Goal: Communication & Community: Participate in discussion

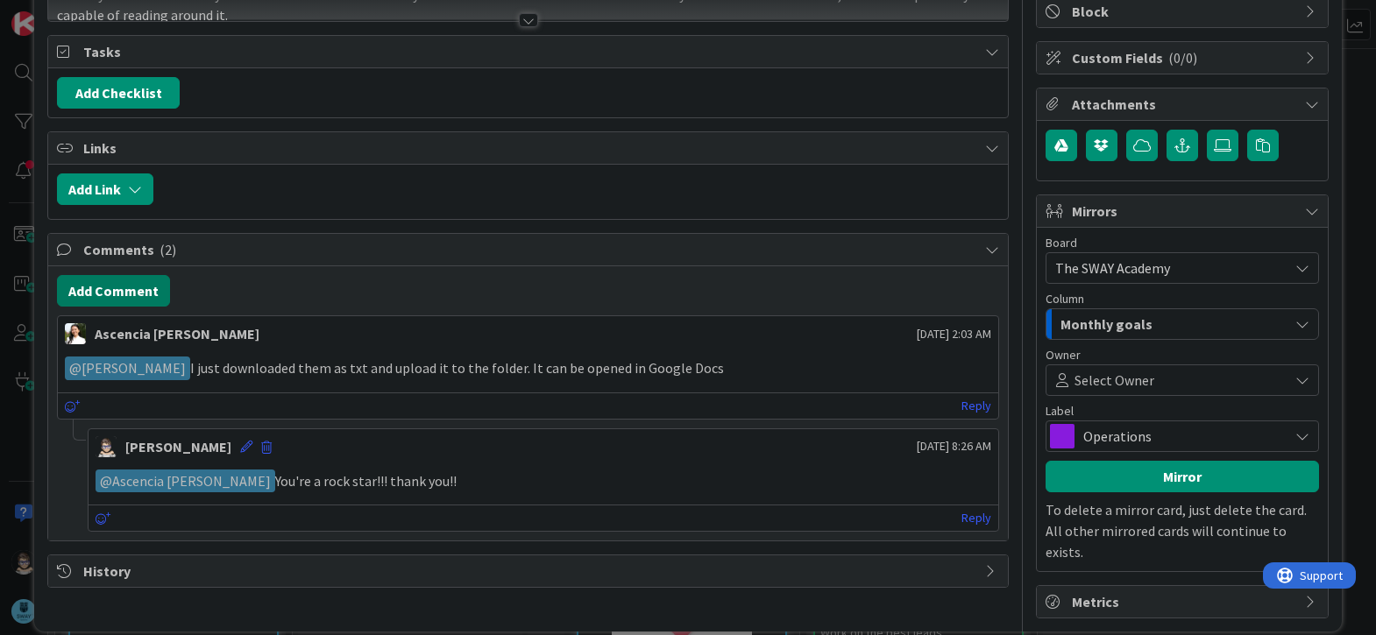
click at [123, 301] on button "Add Comment" at bounding box center [113, 291] width 113 height 32
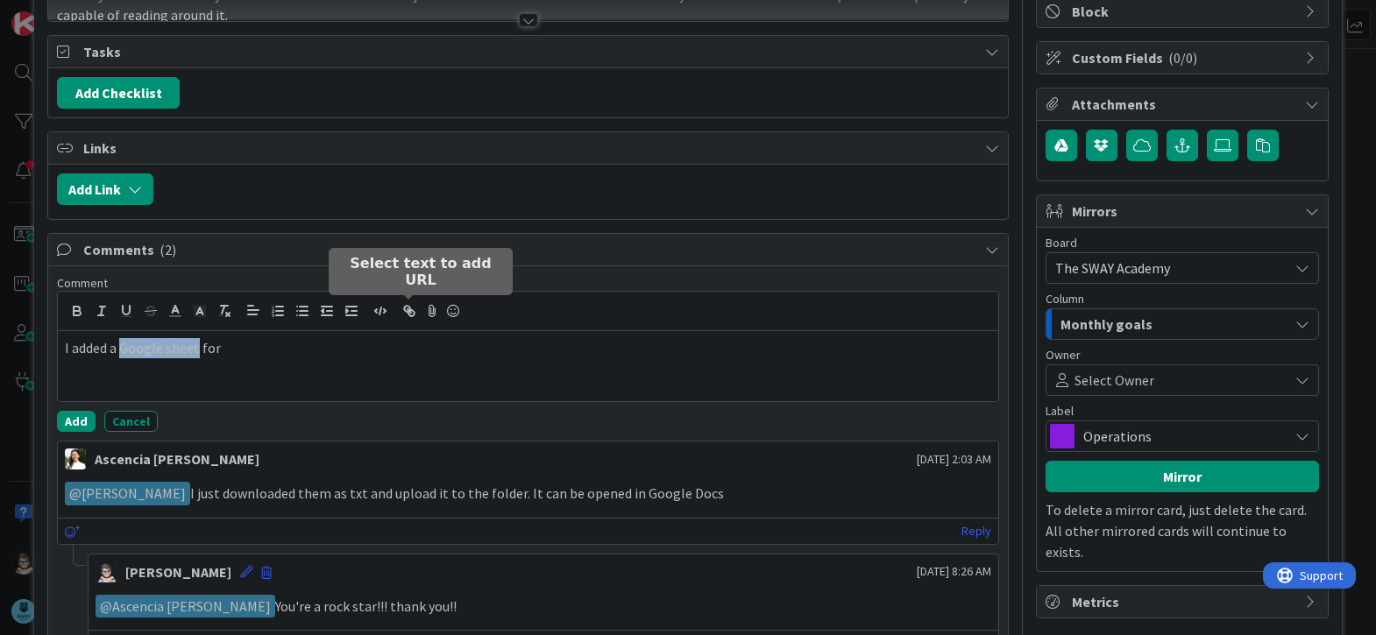
click at [410, 314] on icon "button" at bounding box center [409, 311] width 16 height 16
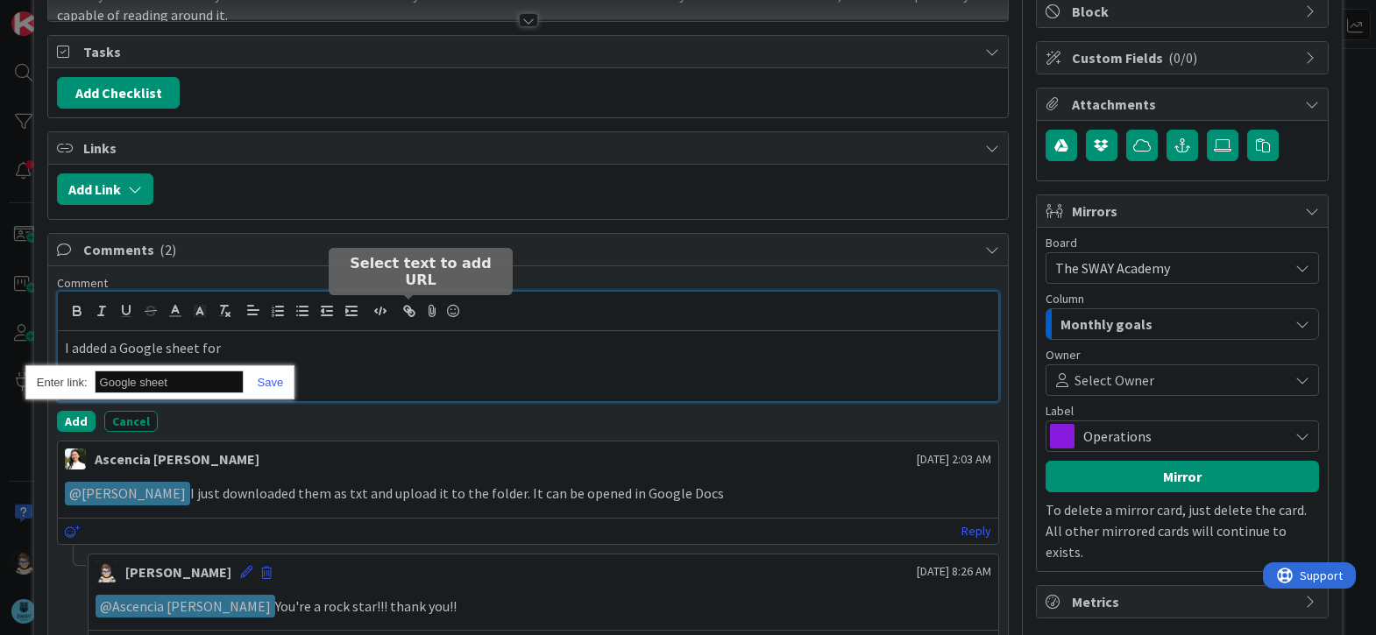
paste input "https://docs.google.com/spreadsheets/d/1WJ48JpBgQAEBS_oMQkmw4ASZK-DBkru7orlxsyV…"
type input "https://docs.google.com/spreadsheets/d/1WJ48JpBgQAEBS_oMQkmw4ASZK-DBkru7orlxsyV…"
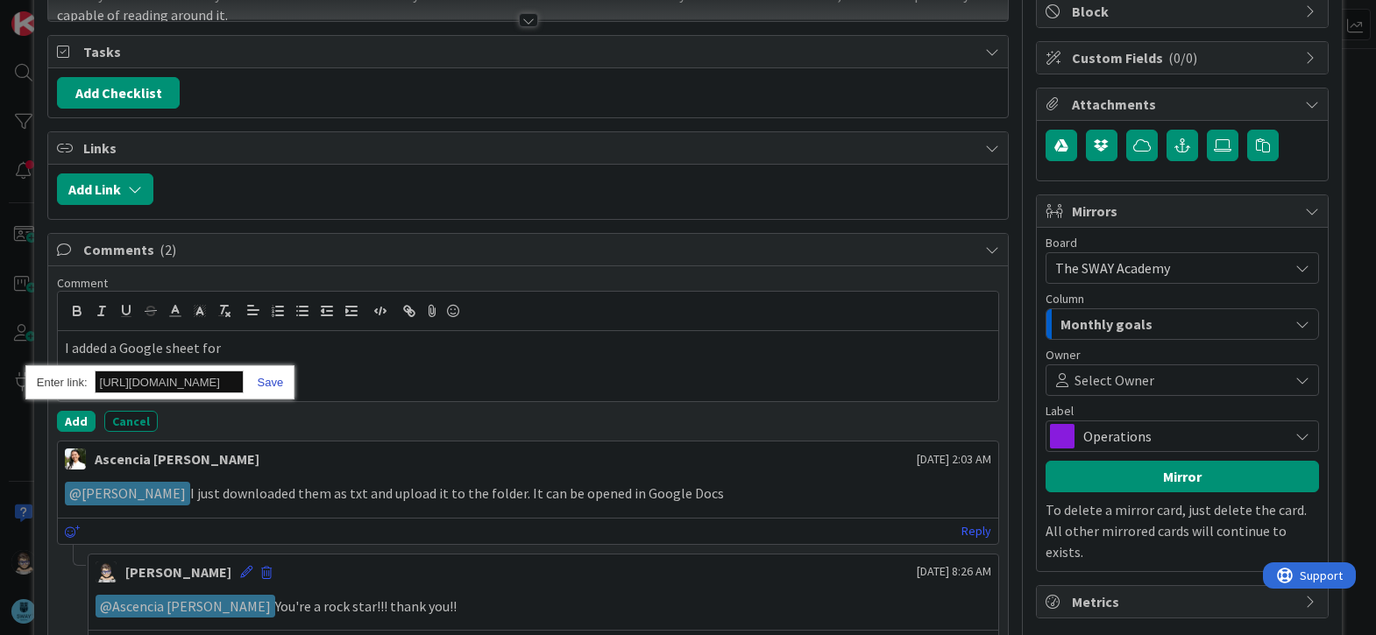
click at [271, 383] on link at bounding box center [264, 382] width 40 height 13
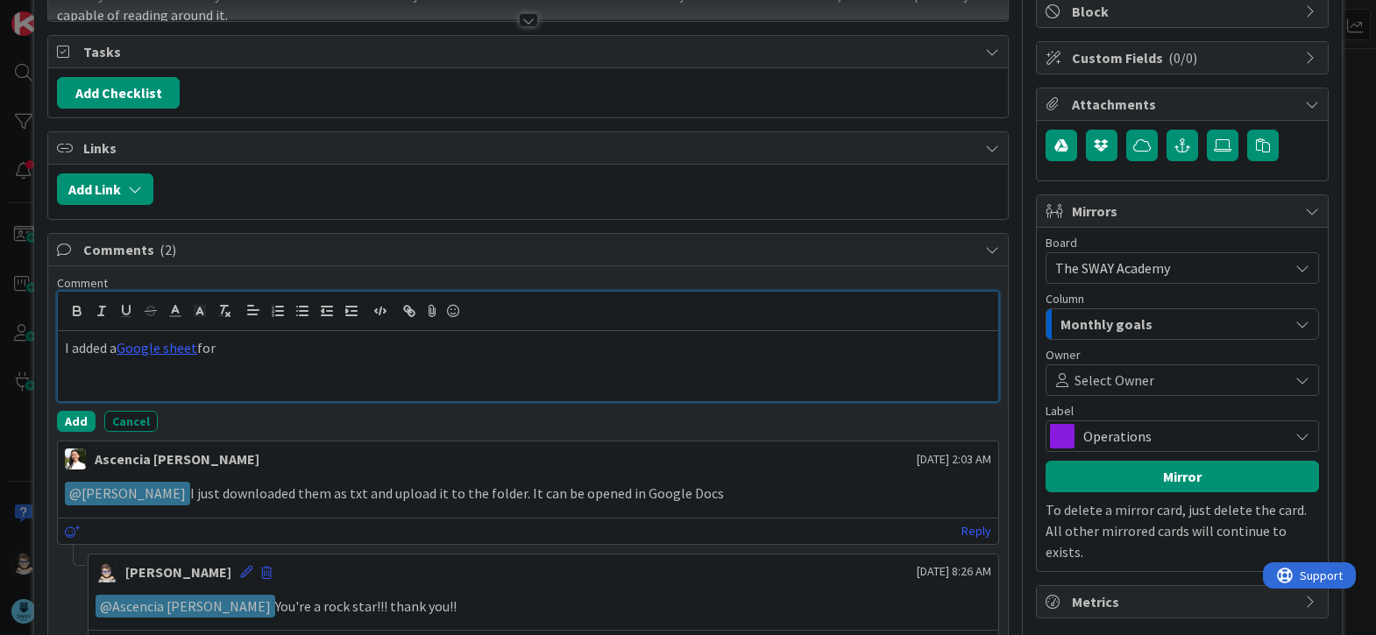
click at [252, 351] on p "I added a Google sheet for" at bounding box center [528, 348] width 926 height 20
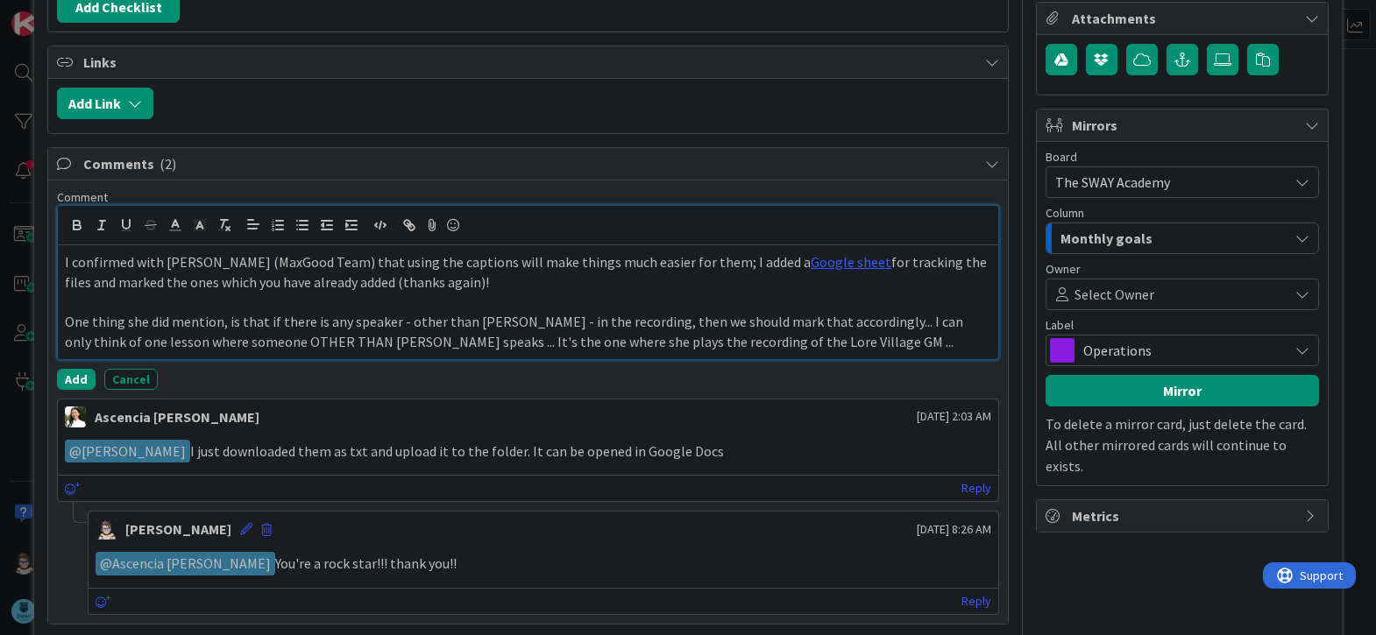
scroll to position [311, 0]
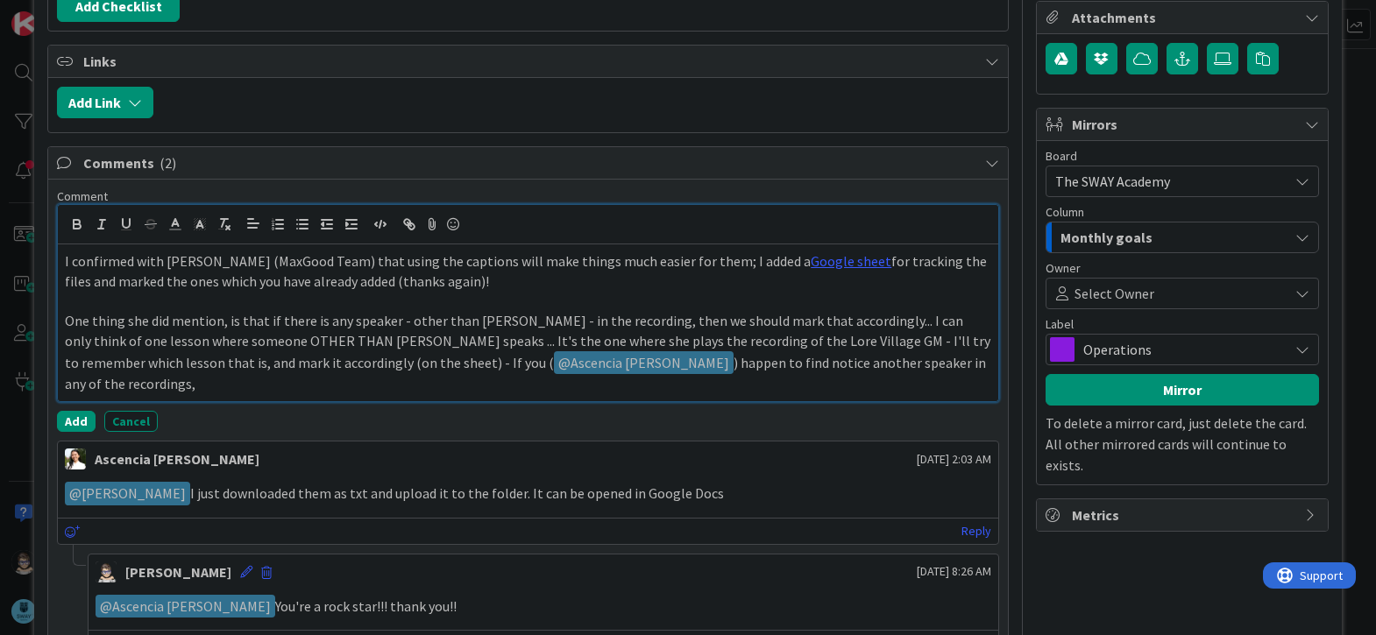
click at [570, 366] on p "One thing she did mention, is that if there is any speaker - other than Marina …" at bounding box center [528, 352] width 926 height 83
click at [637, 367] on p "One thing she did mention, is that if there is any speaker - other than Marina …" at bounding box center [528, 352] width 926 height 83
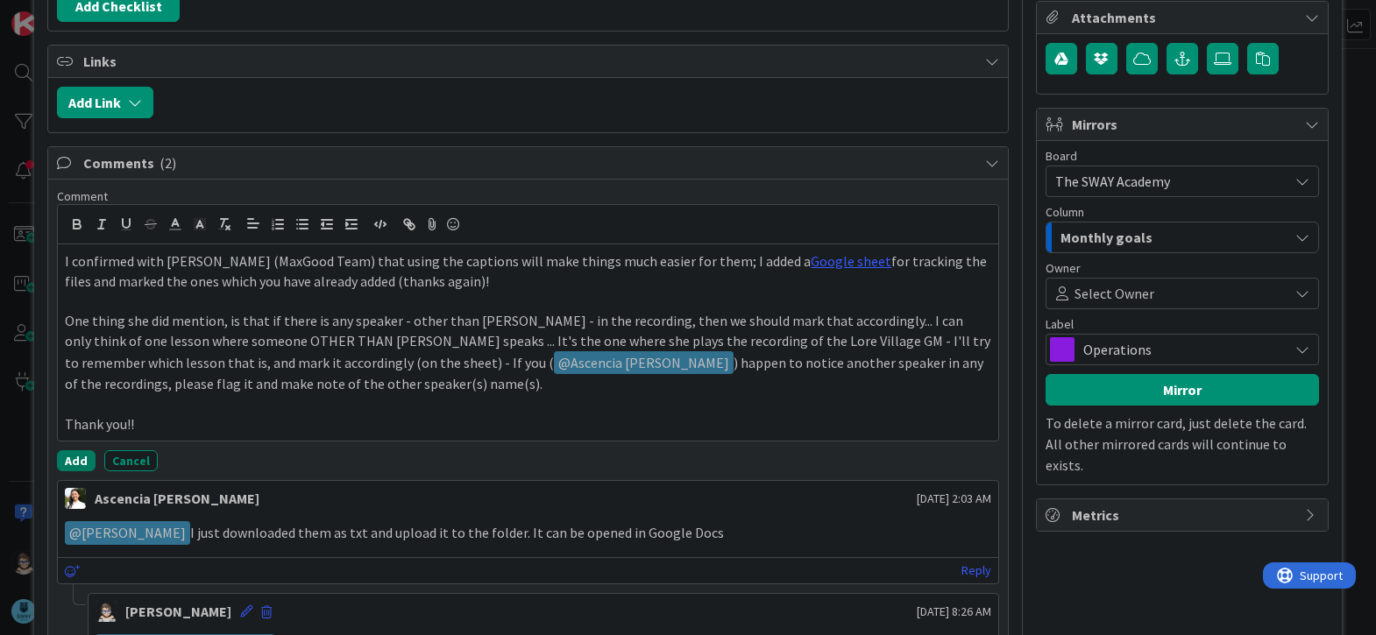
click at [75, 464] on button "Add" at bounding box center [76, 460] width 39 height 21
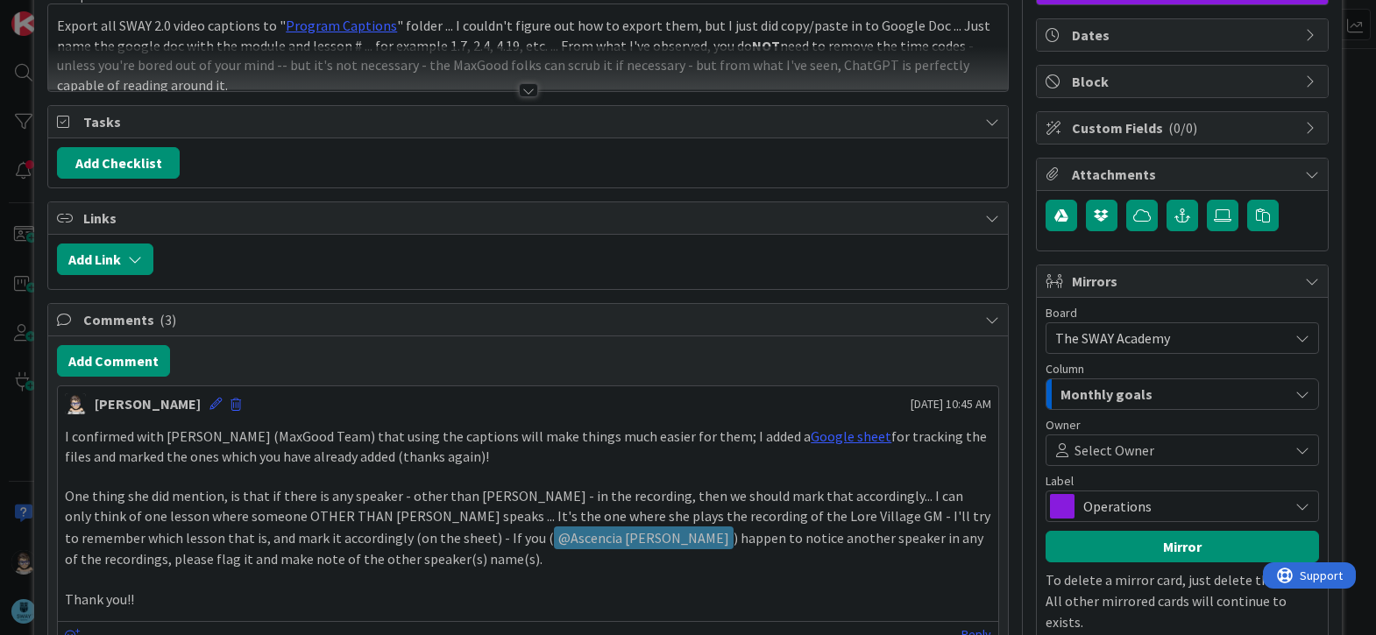
scroll to position [0, 0]
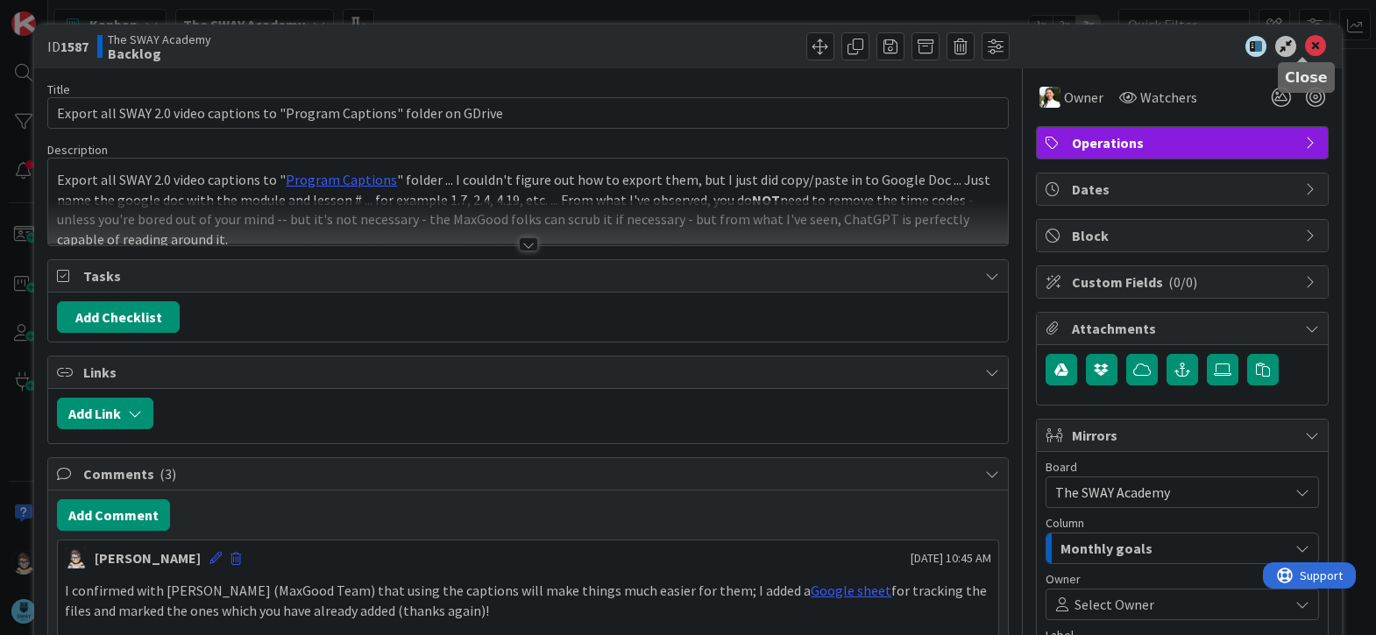
click at [1305, 43] on icon at bounding box center [1315, 46] width 21 height 21
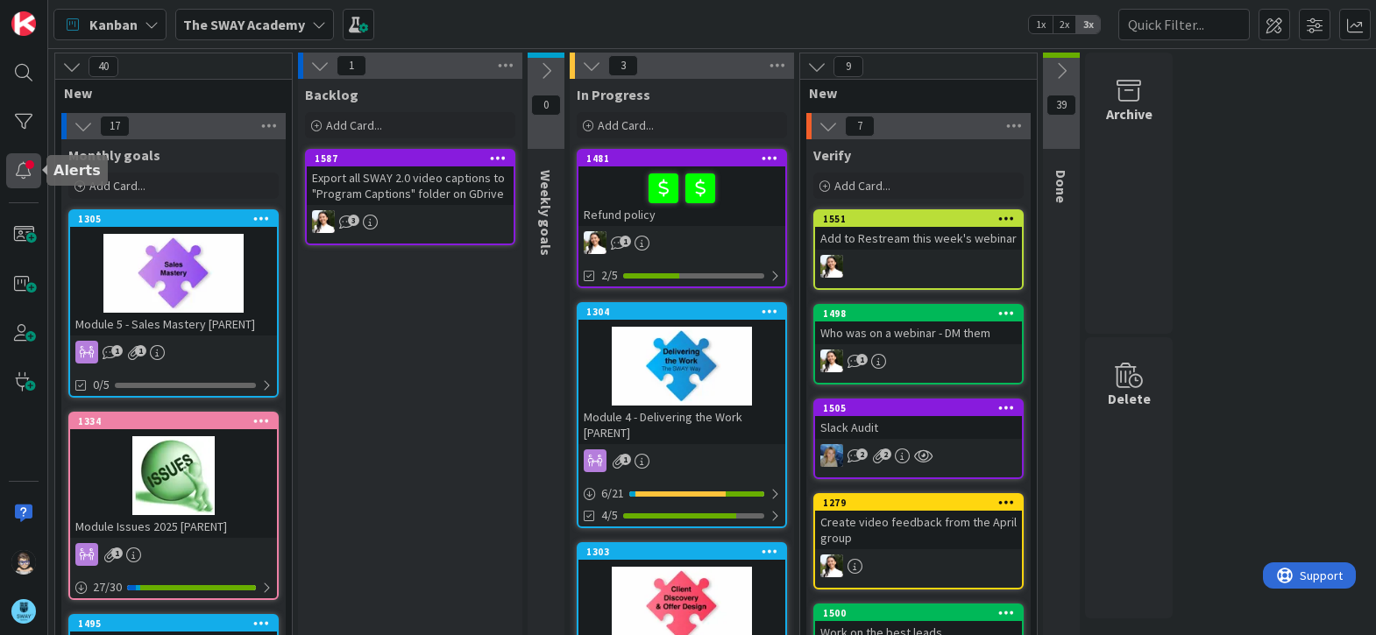
click at [25, 172] on div at bounding box center [23, 170] width 35 height 35
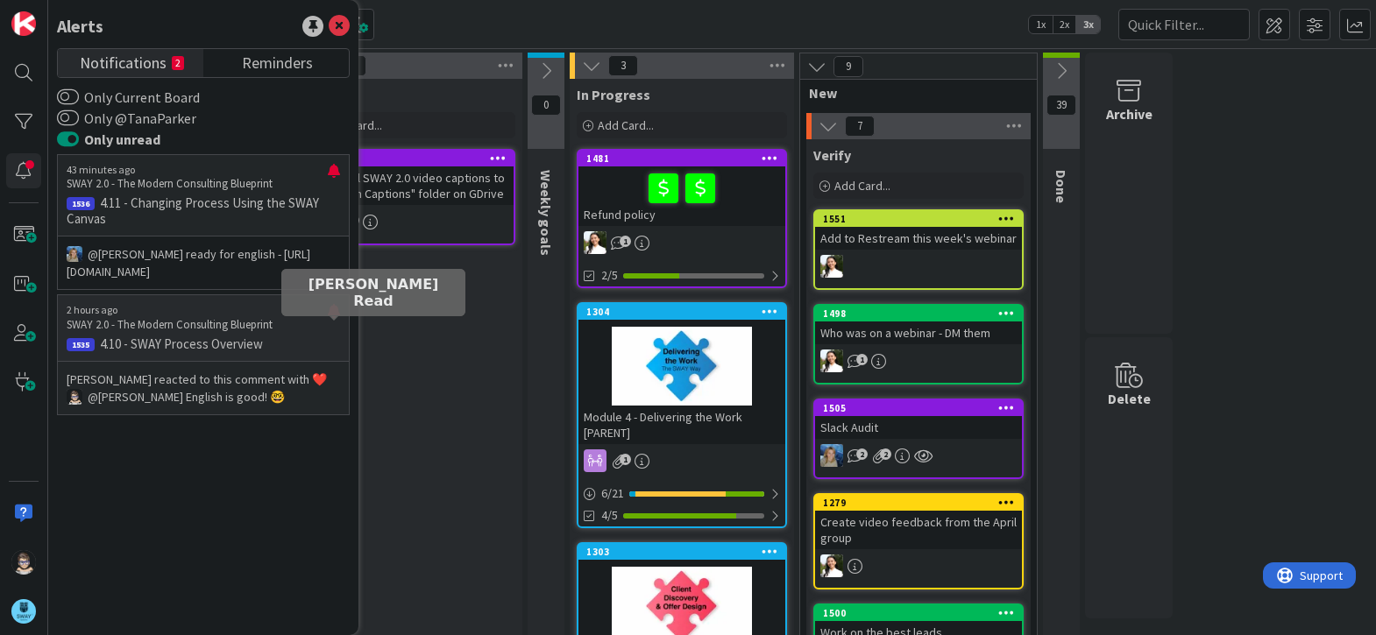
click at [337, 329] on div at bounding box center [334, 318] width 12 height 28
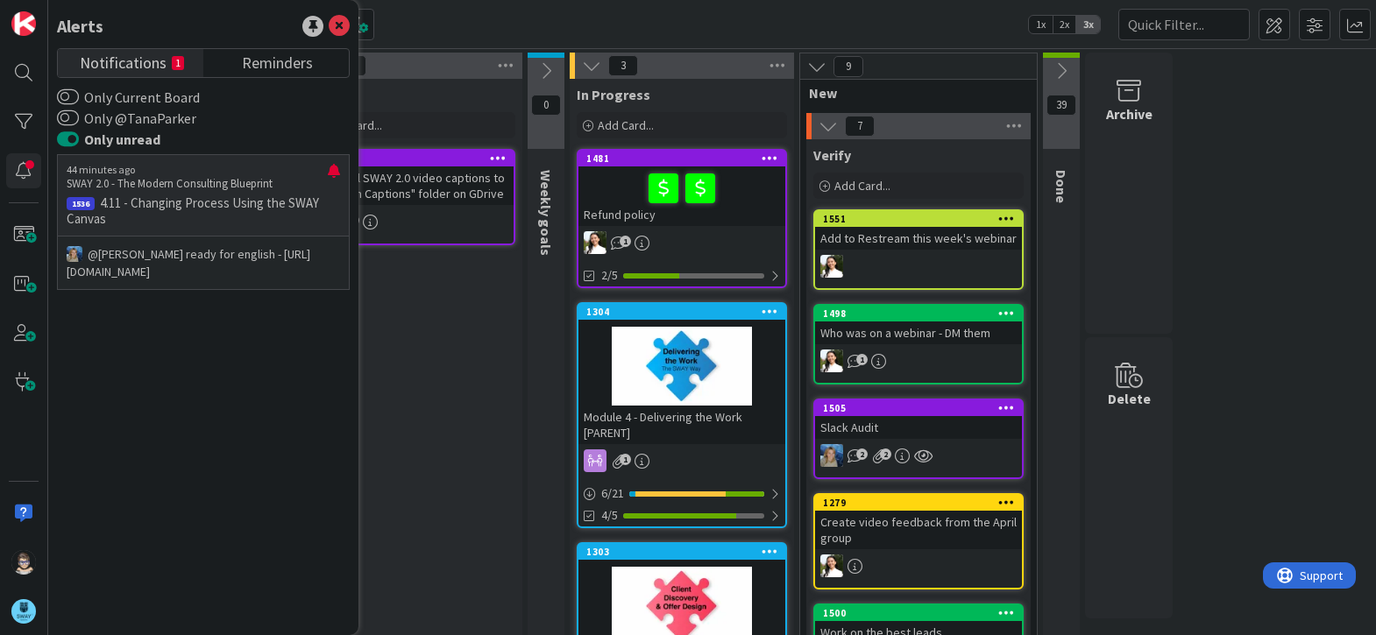
click at [181, 206] on p "4.11 - Changing Process Using the SWAY Canvas" at bounding box center [203, 211] width 273 height 32
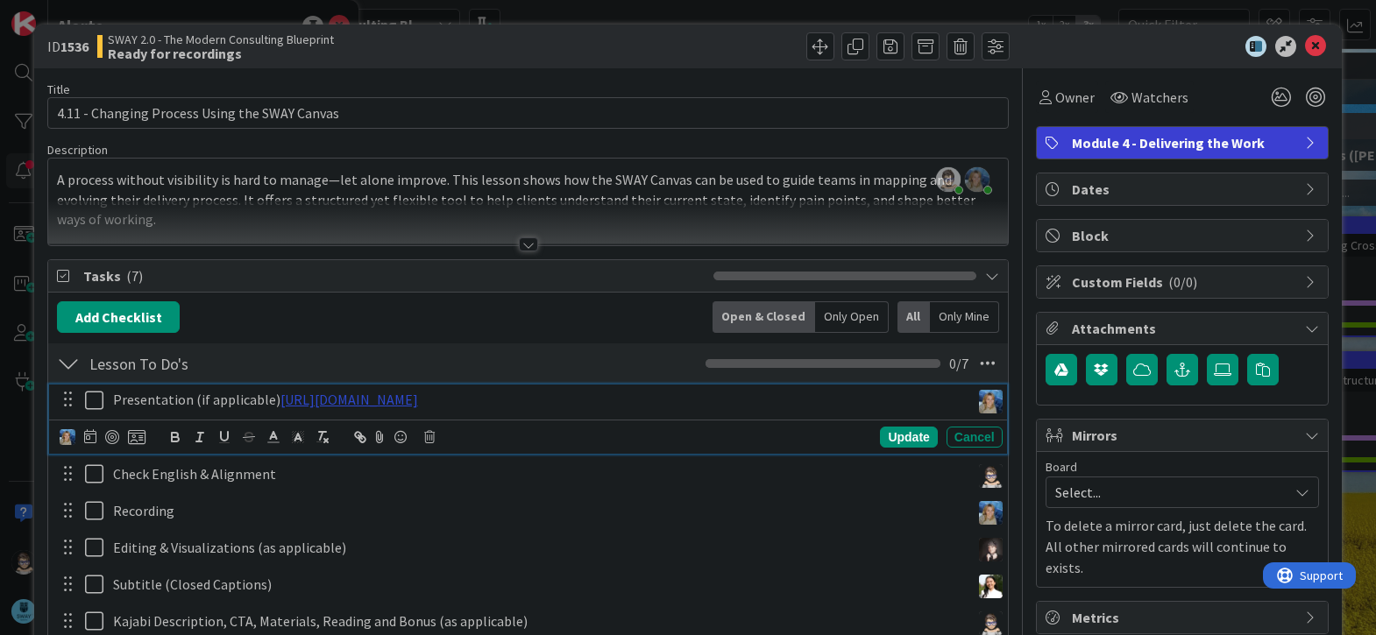
click at [418, 400] on link "https://gamma.app/docs/Changing-Process-Using-the-SWAY-Canvas-6k65mphbk2wuitb" at bounding box center [349, 400] width 138 height 18
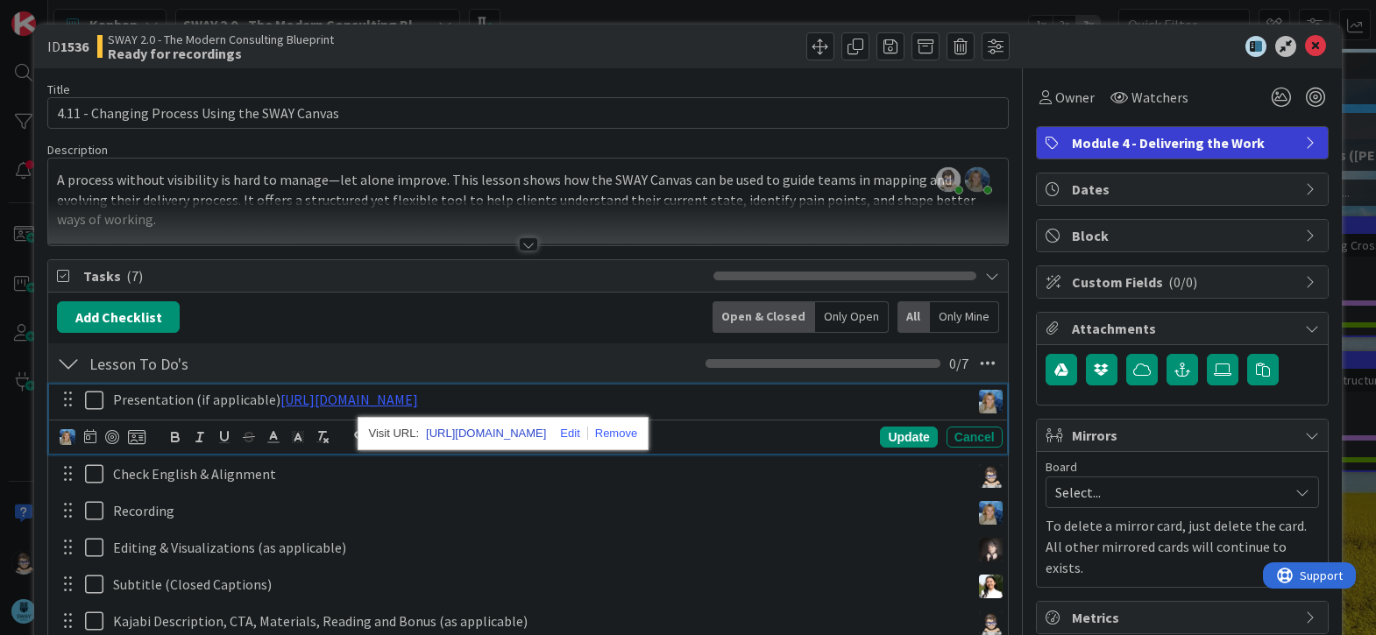
click at [530, 429] on link "https://gamma.app/docs/Changing-Process-Using-the-SWAY-Canvas-6k65mphbk2wuitb" at bounding box center [486, 433] width 120 height 23
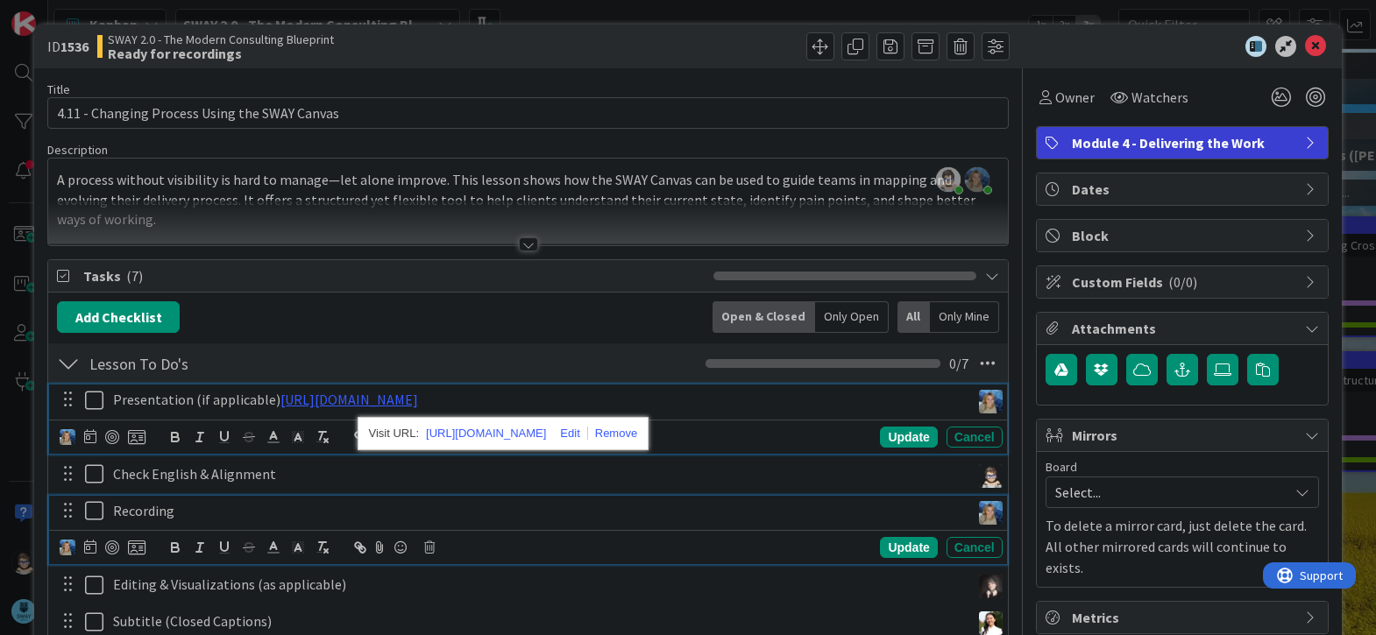
click at [861, 521] on div "Recording" at bounding box center [538, 511] width 864 height 31
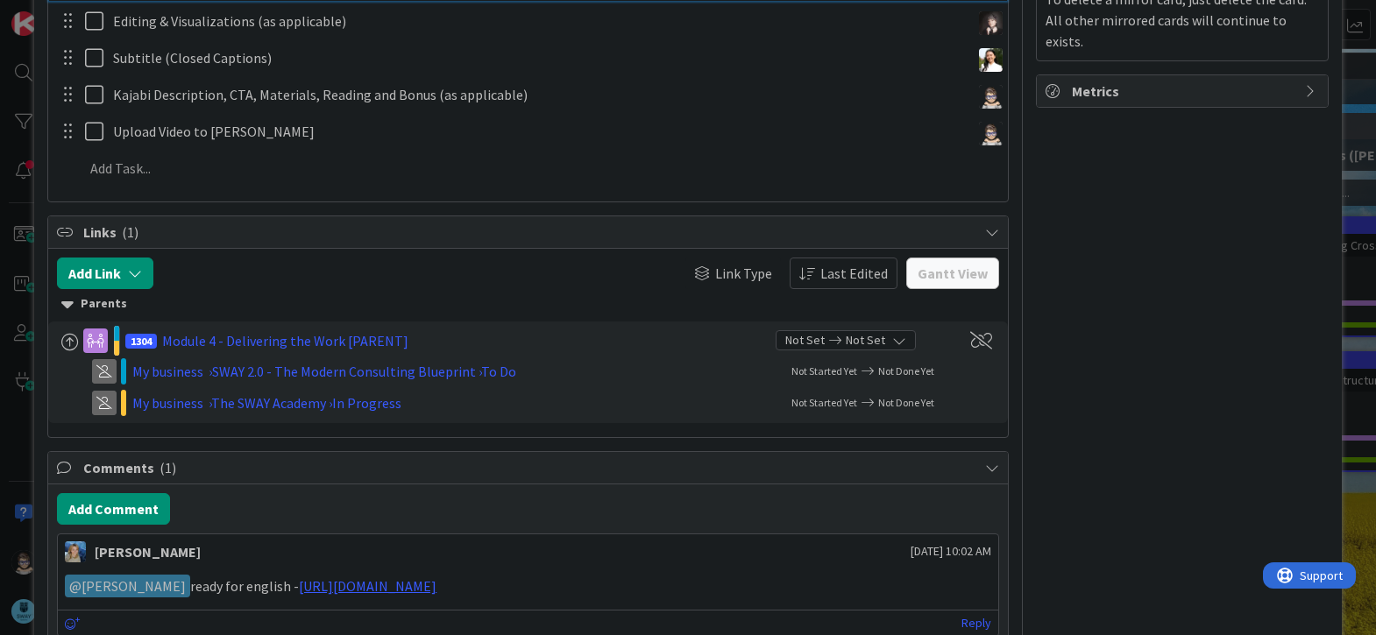
scroll to position [622, 0]
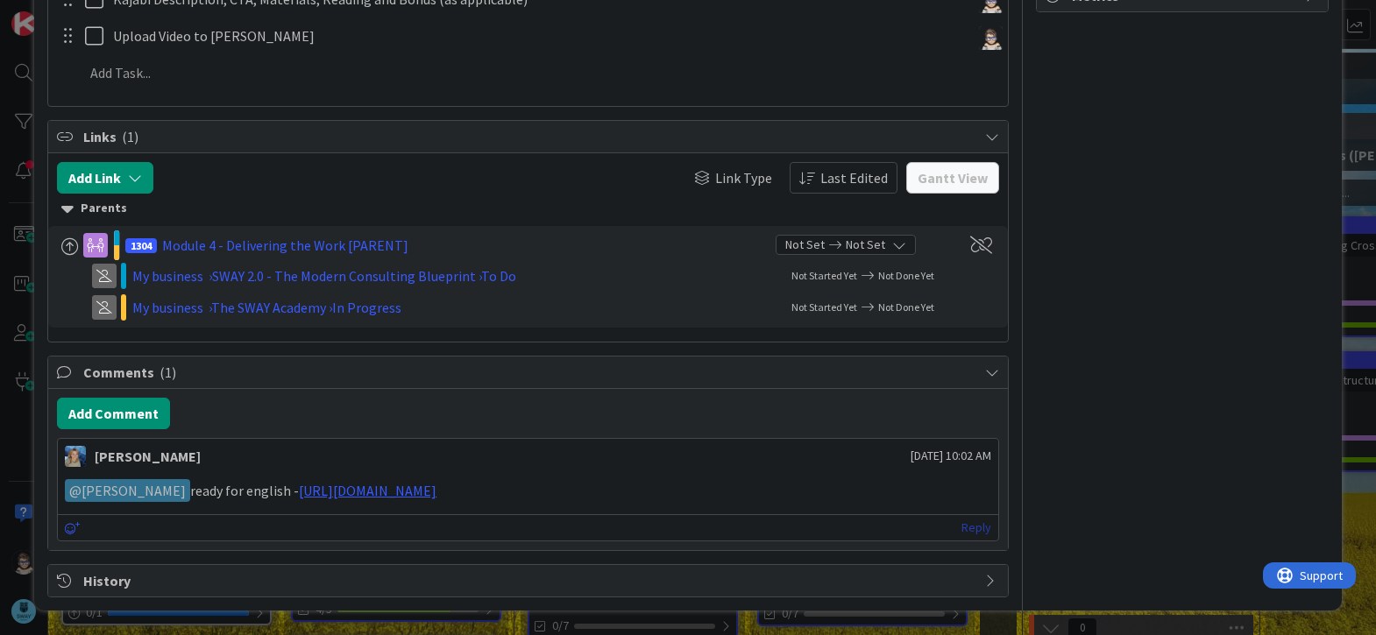
click at [961, 523] on link "Reply" at bounding box center [976, 528] width 30 height 22
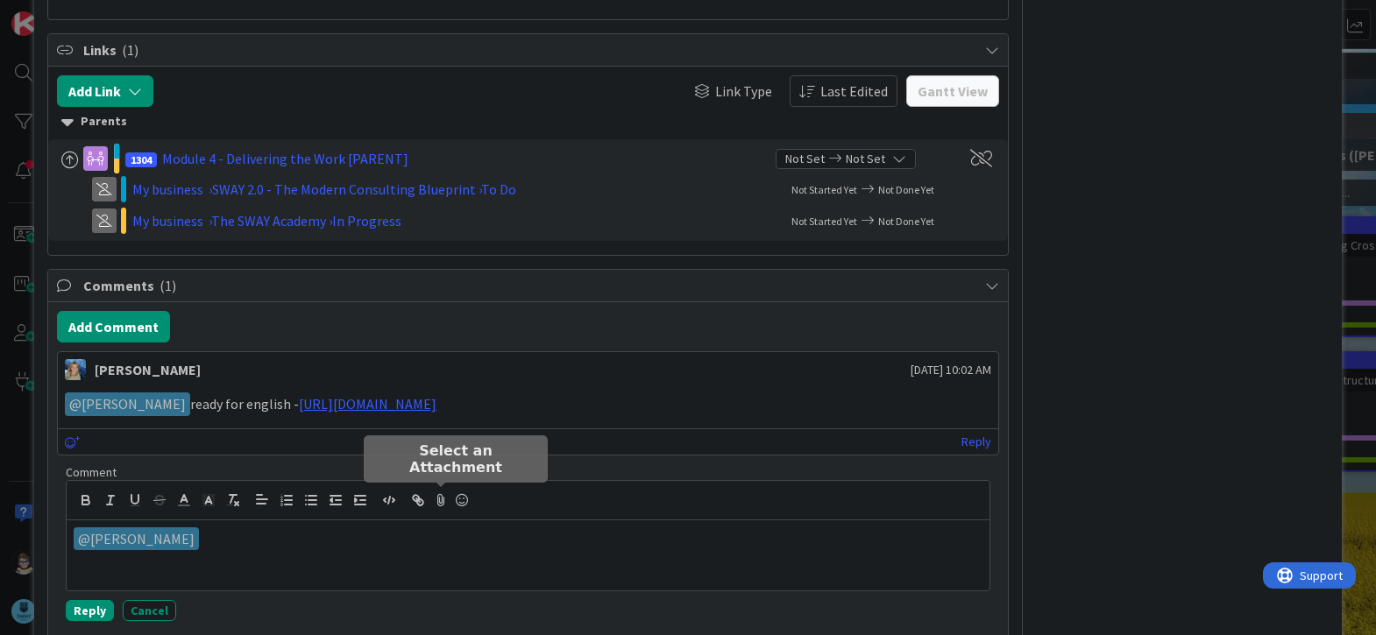
scroll to position [760, 0]
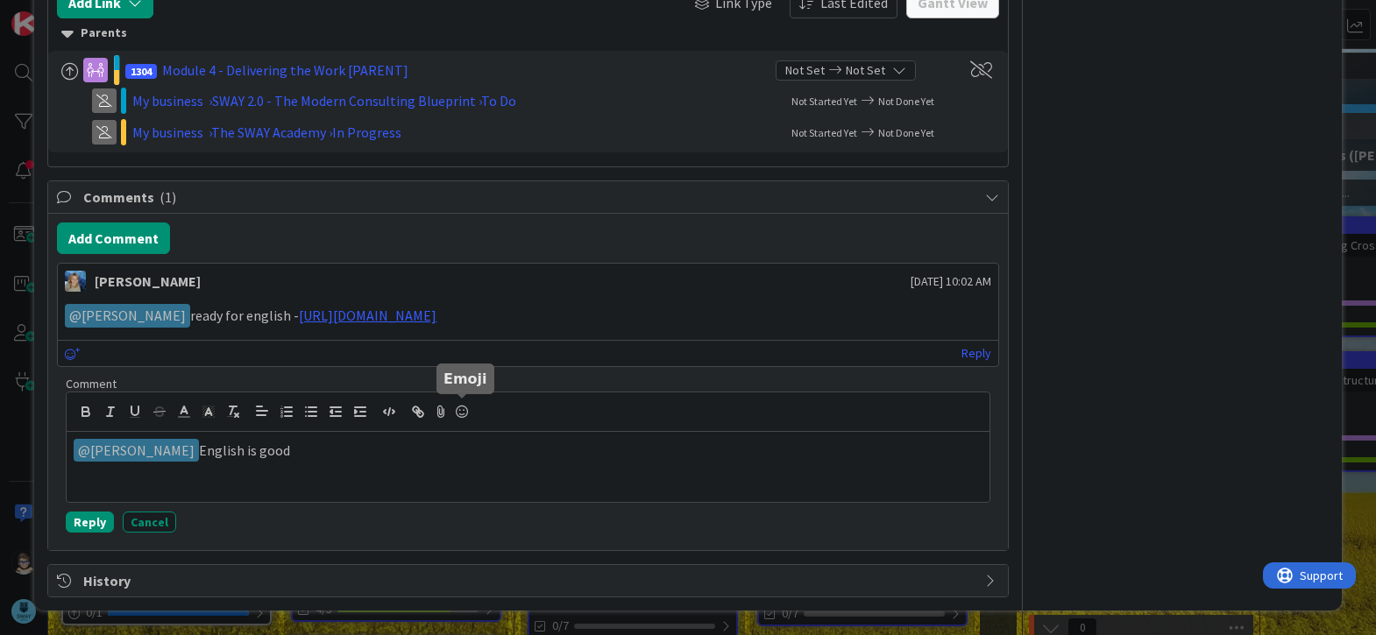
click at [465, 411] on icon at bounding box center [461, 412] width 21 height 25
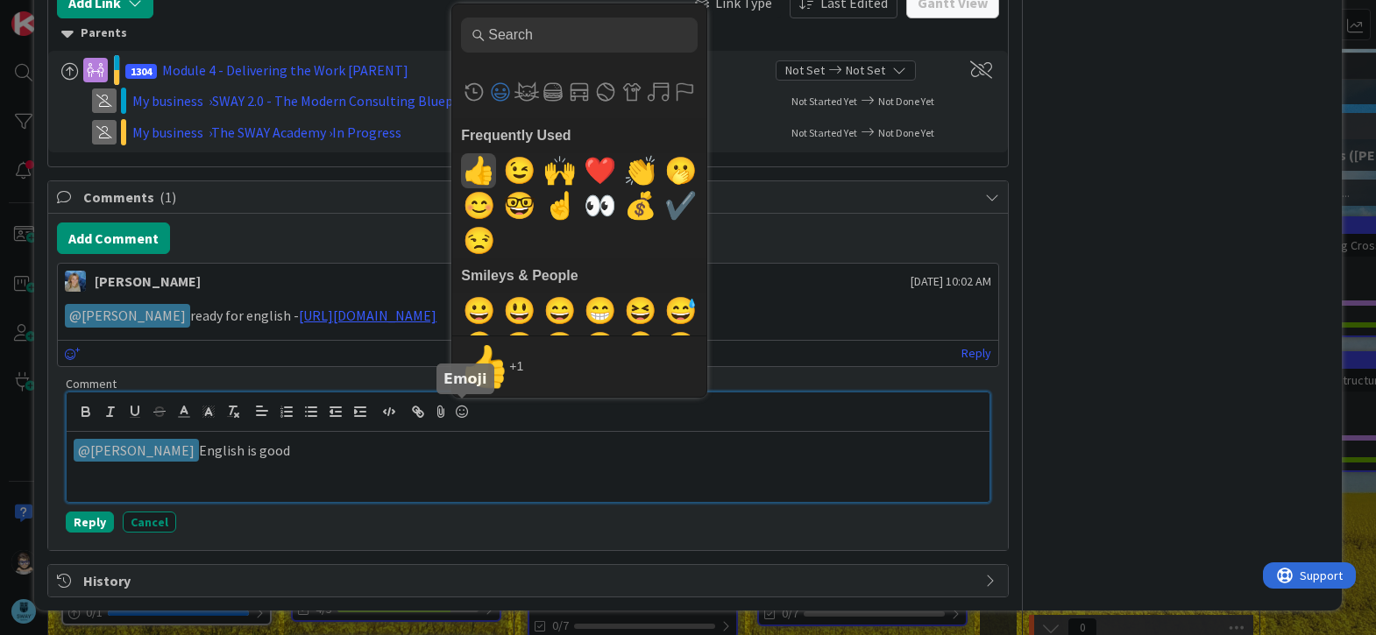
click at [478, 171] on span "👍" at bounding box center [478, 170] width 41 height 35
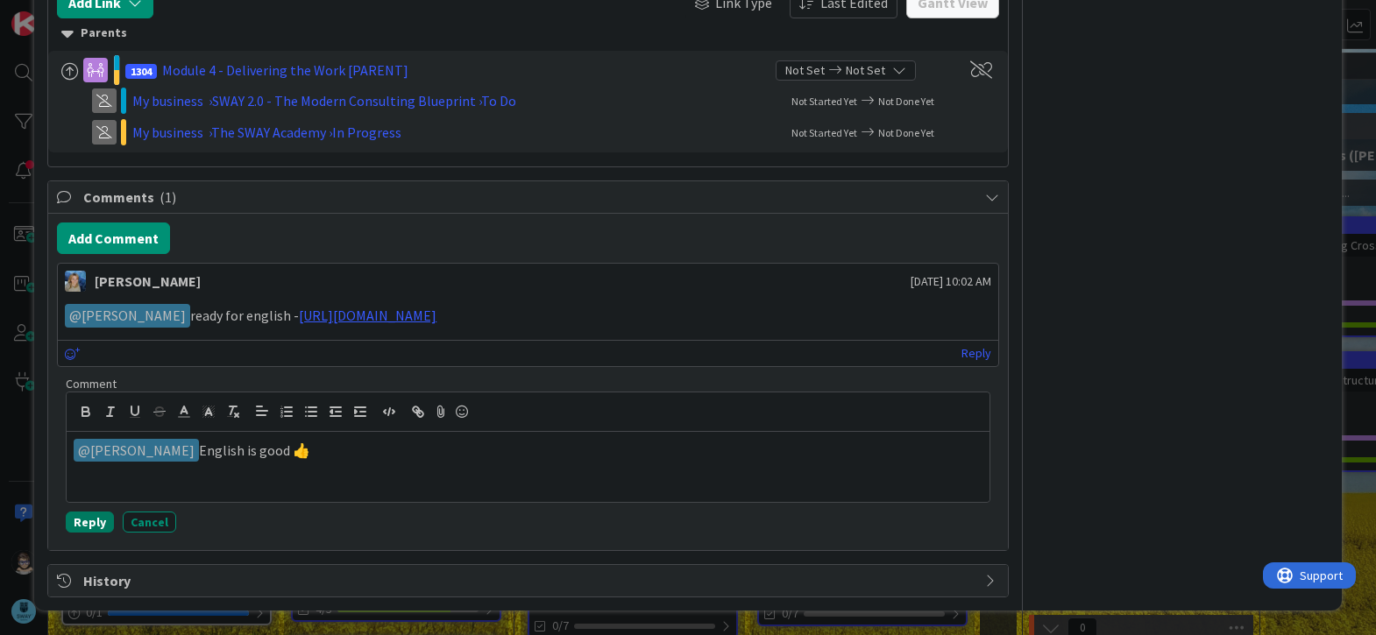
click at [89, 522] on button "Reply" at bounding box center [90, 522] width 48 height 21
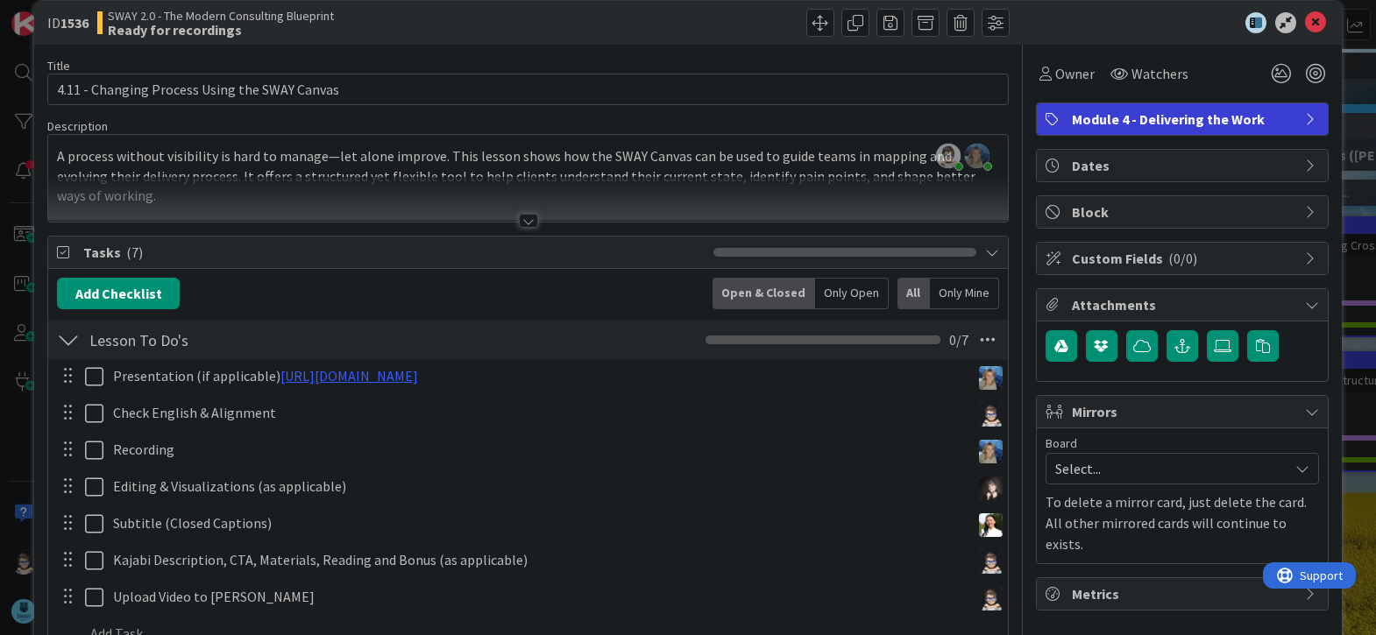
scroll to position [0, 0]
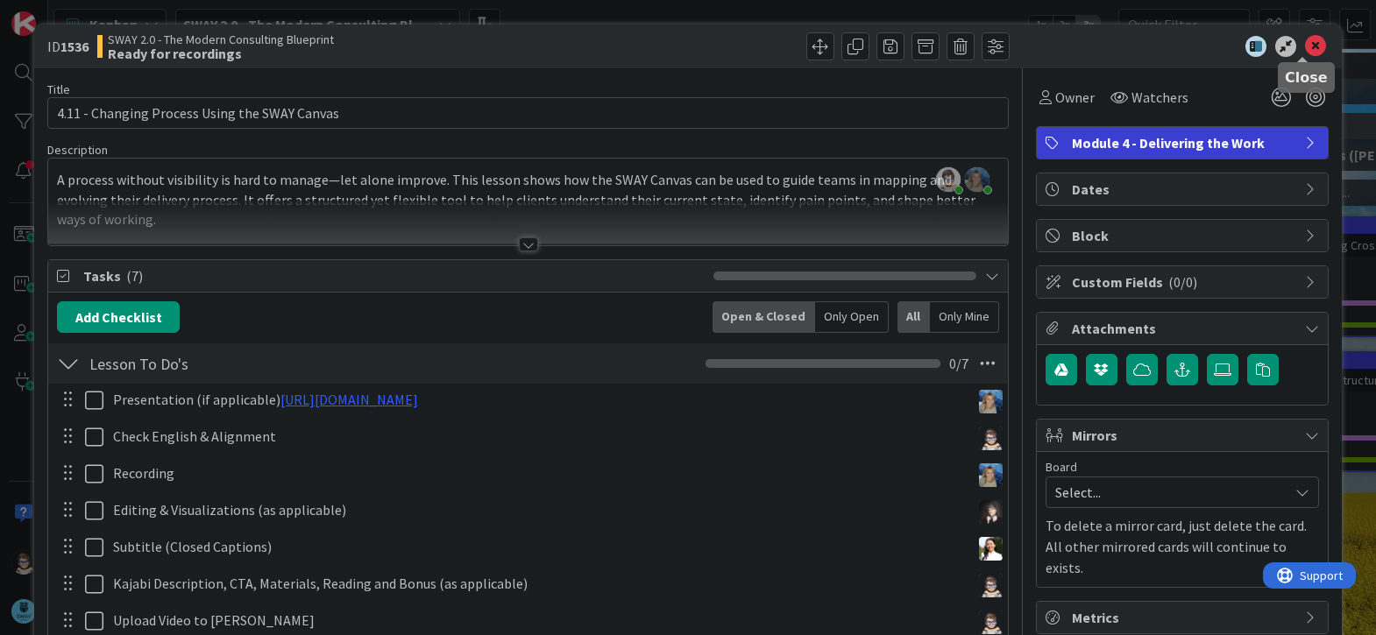
click at [1305, 50] on icon at bounding box center [1315, 46] width 21 height 21
